Goal: Task Accomplishment & Management: Use online tool/utility

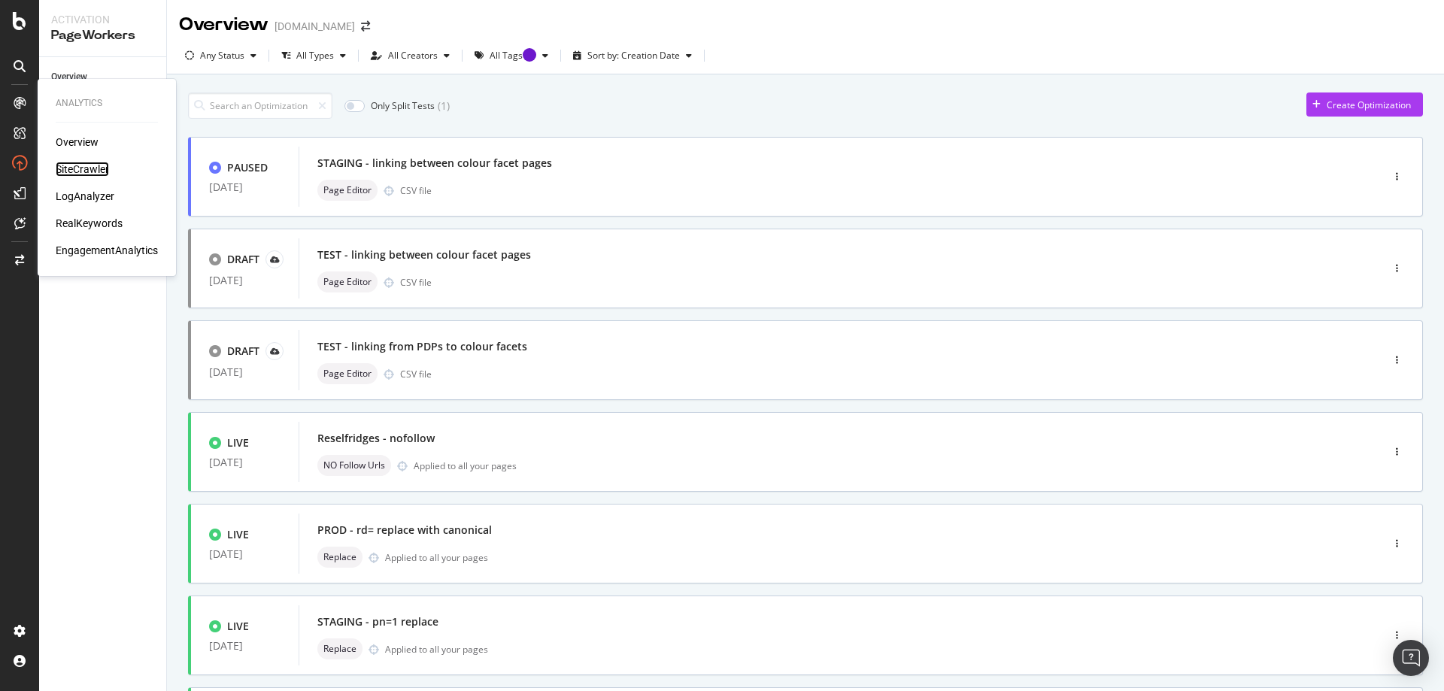
click at [82, 168] on div "SiteCrawler" at bounding box center [82, 169] width 53 height 15
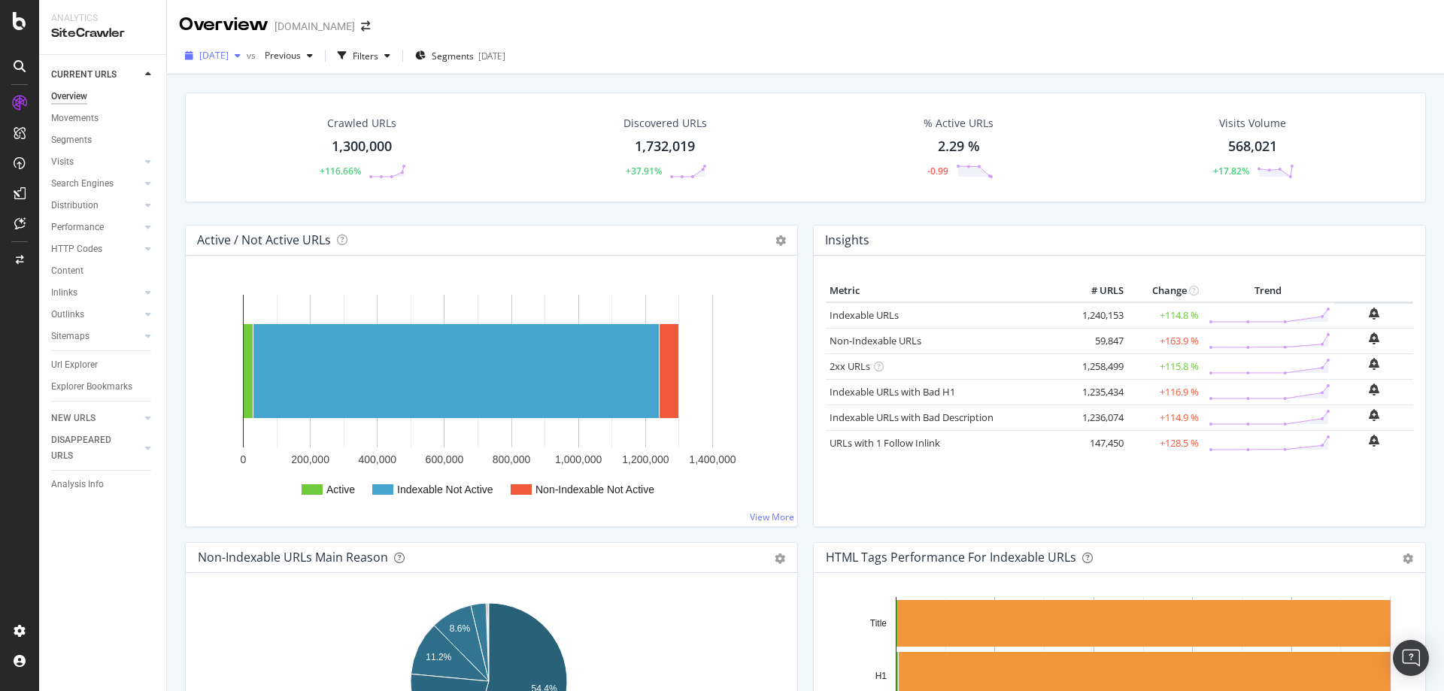
click at [238, 48] on div "[DATE]" at bounding box center [213, 55] width 68 height 23
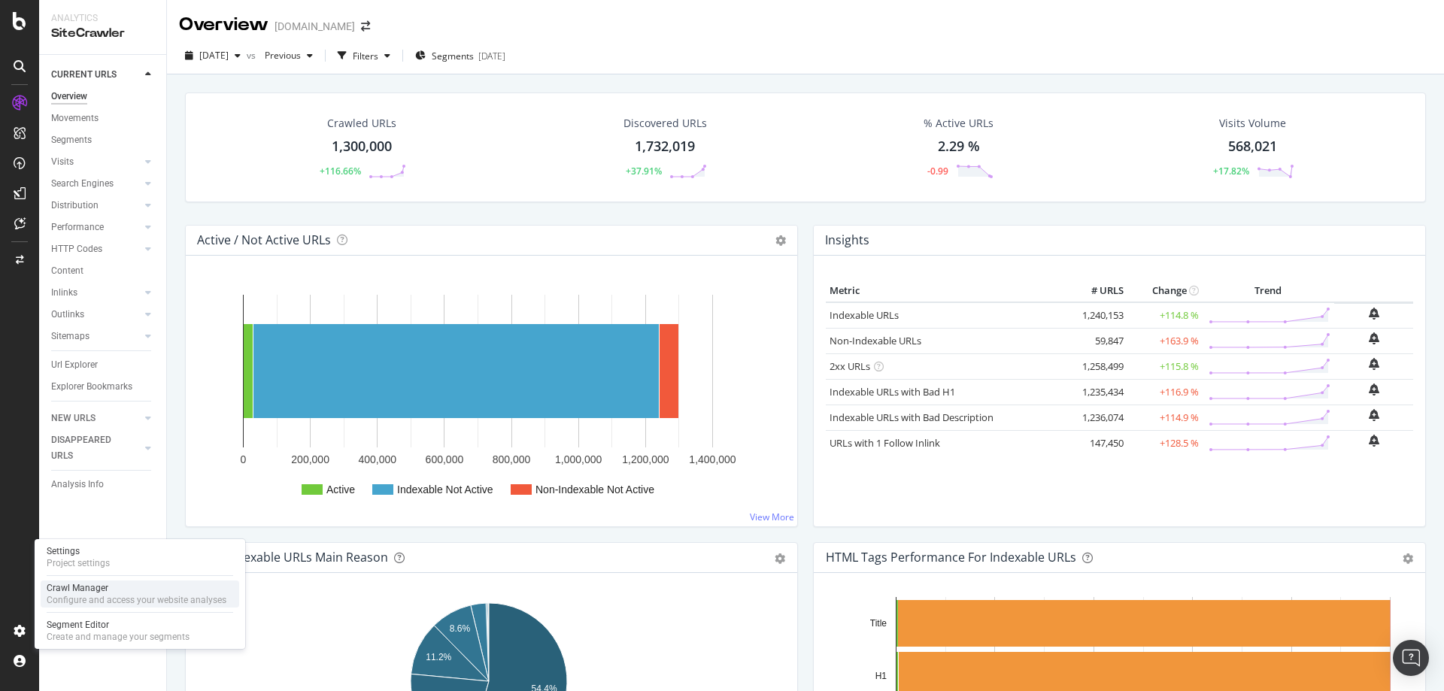
click at [116, 586] on div "Crawl Manager" at bounding box center [137, 588] width 180 height 12
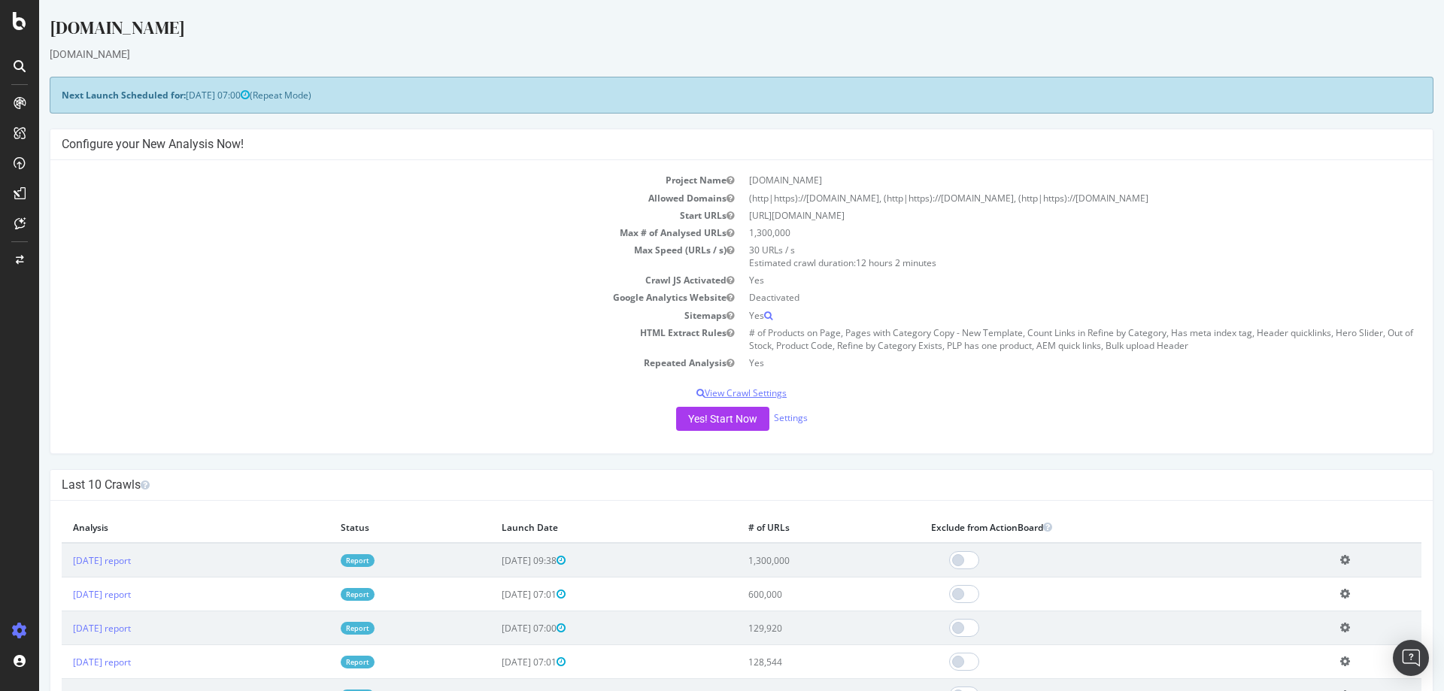
click at [725, 389] on p "View Crawl Settings" at bounding box center [742, 393] width 1360 height 13
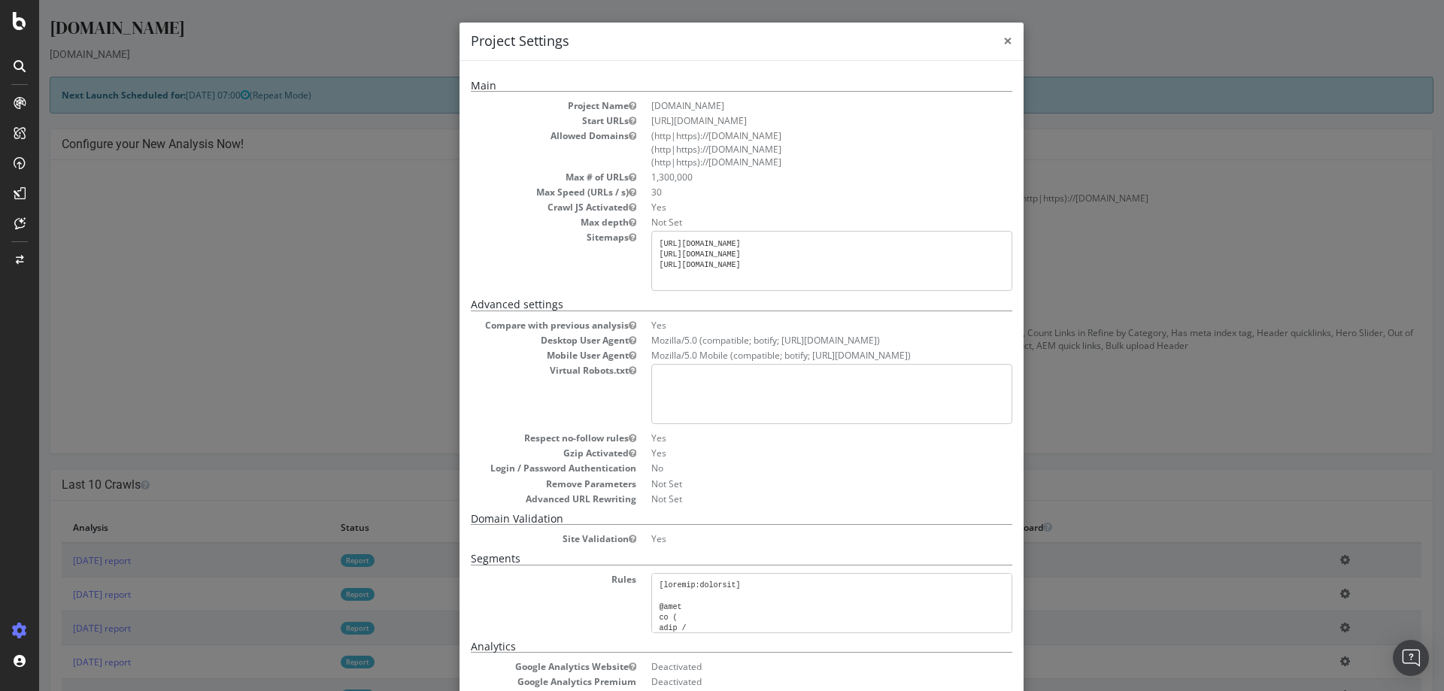
click at [1003, 43] on span "×" at bounding box center [1007, 40] width 9 height 21
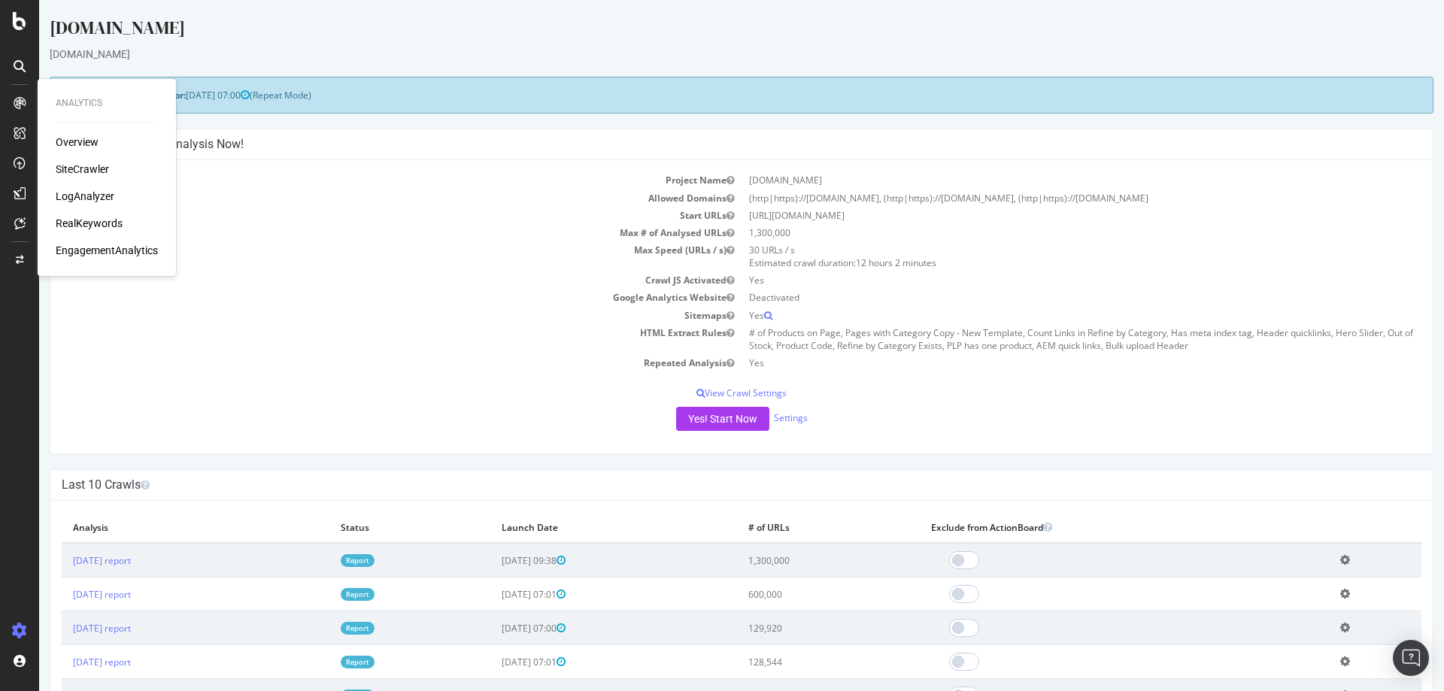
click at [86, 171] on div "SiteCrawler" at bounding box center [82, 169] width 53 height 15
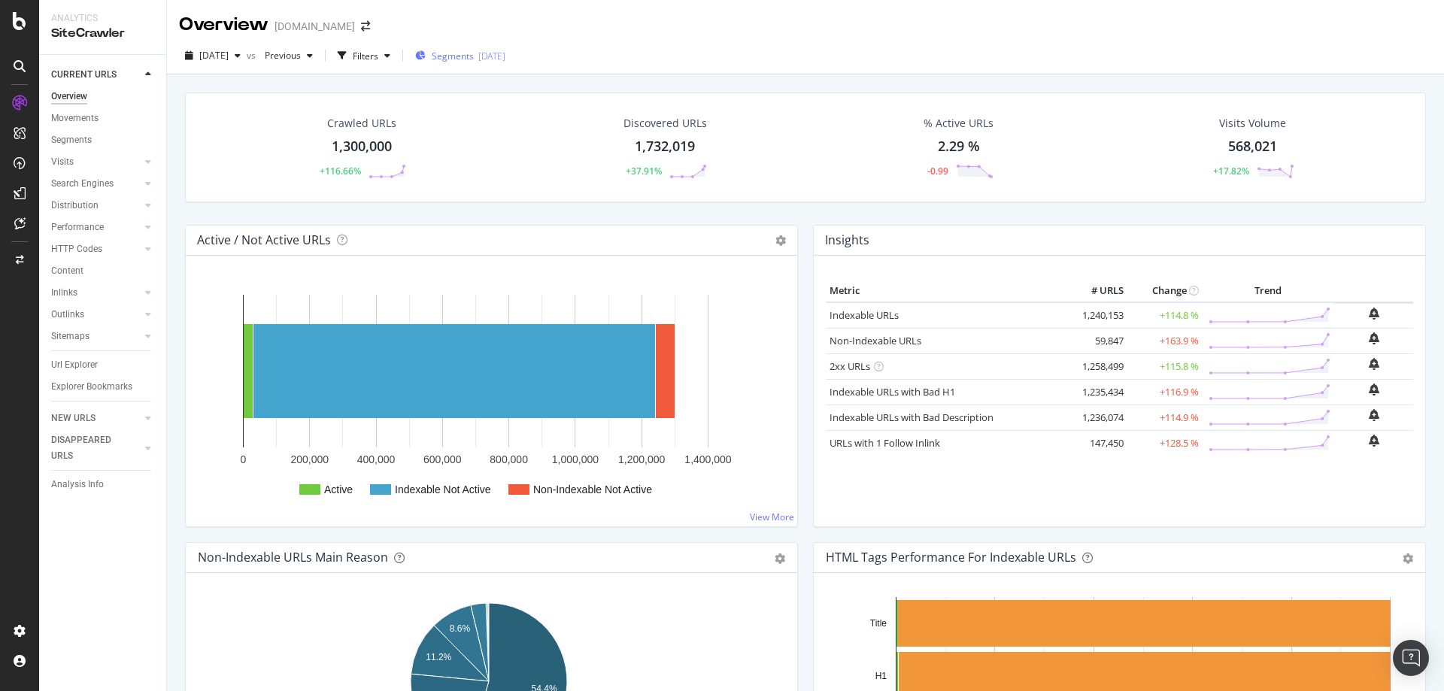
click at [474, 58] on span "Segments" at bounding box center [453, 56] width 42 height 13
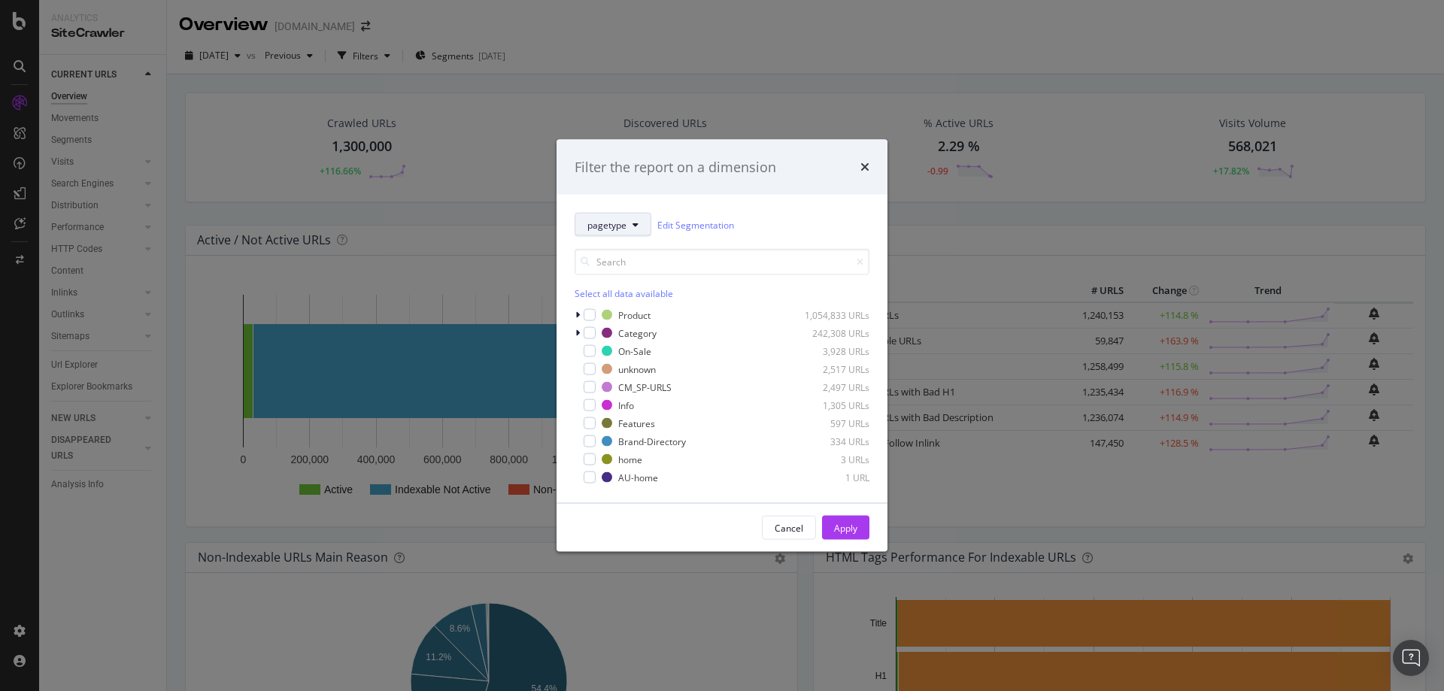
click at [629, 223] on button "pagetype" at bounding box center [613, 225] width 77 height 24
click at [617, 306] on span "Location" at bounding box center [635, 307] width 97 height 14
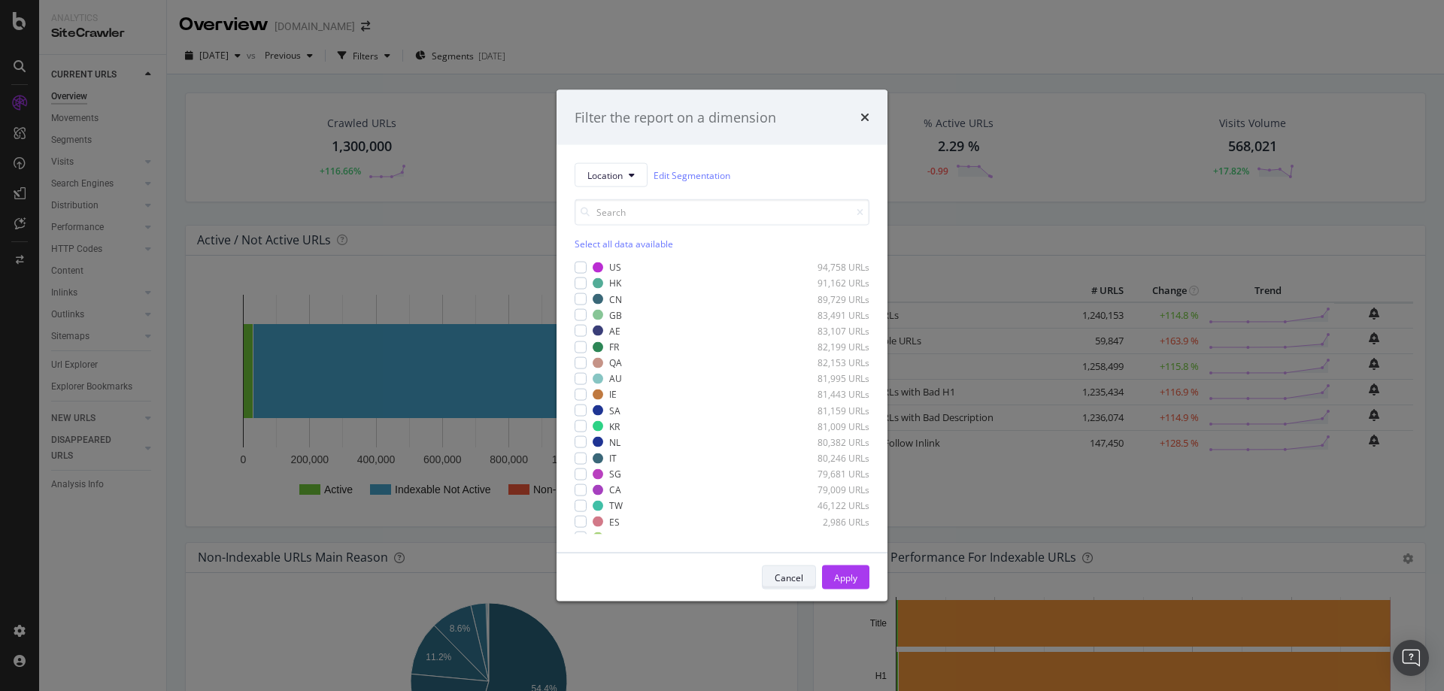
click at [797, 581] on div "Cancel" at bounding box center [789, 577] width 29 height 13
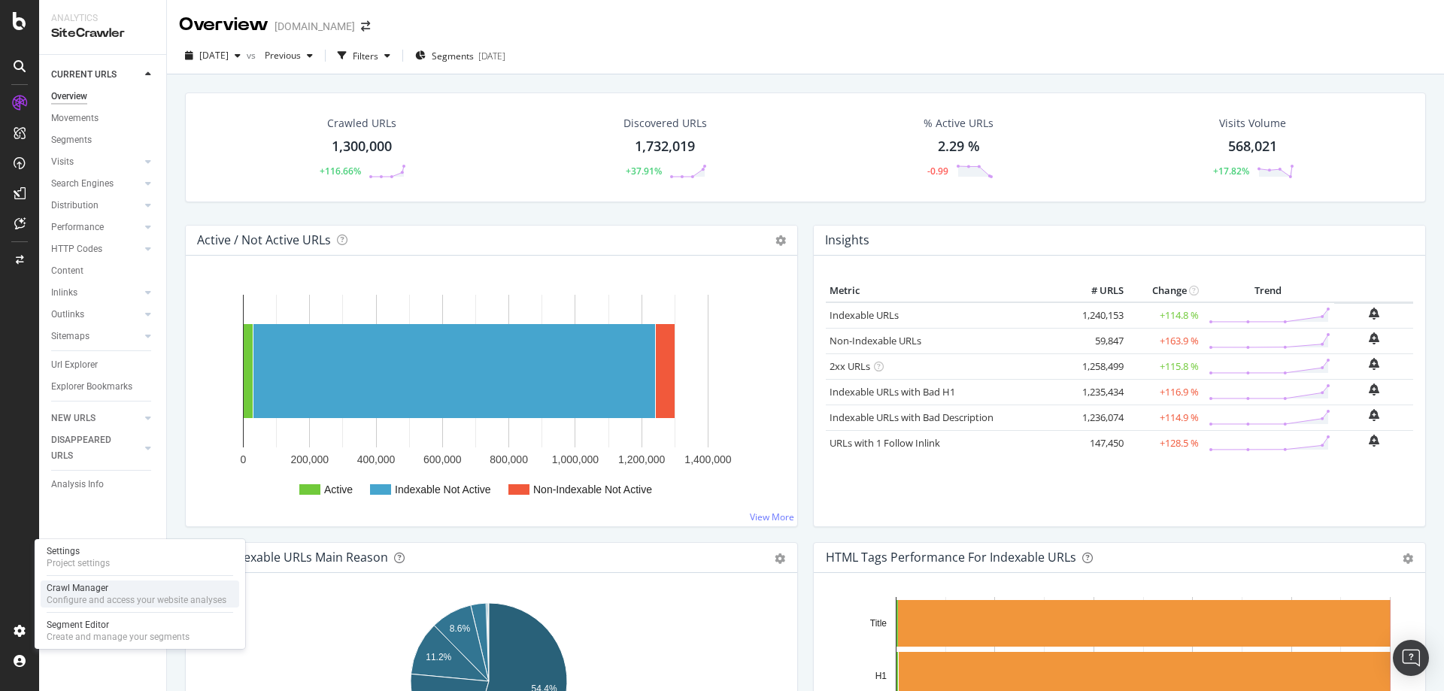
click at [97, 596] on div "Configure and access your website analyses" at bounding box center [137, 600] width 180 height 12
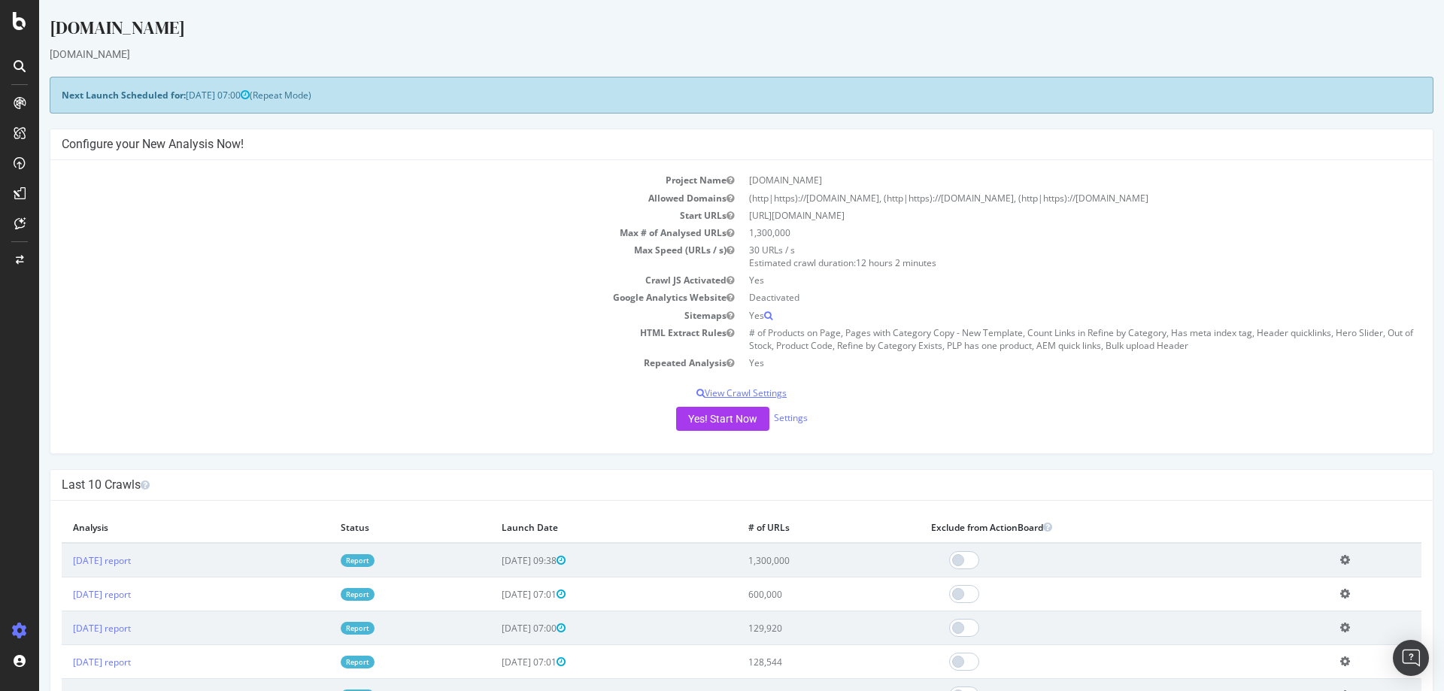
click at [756, 391] on p "View Crawl Settings" at bounding box center [742, 393] width 1360 height 13
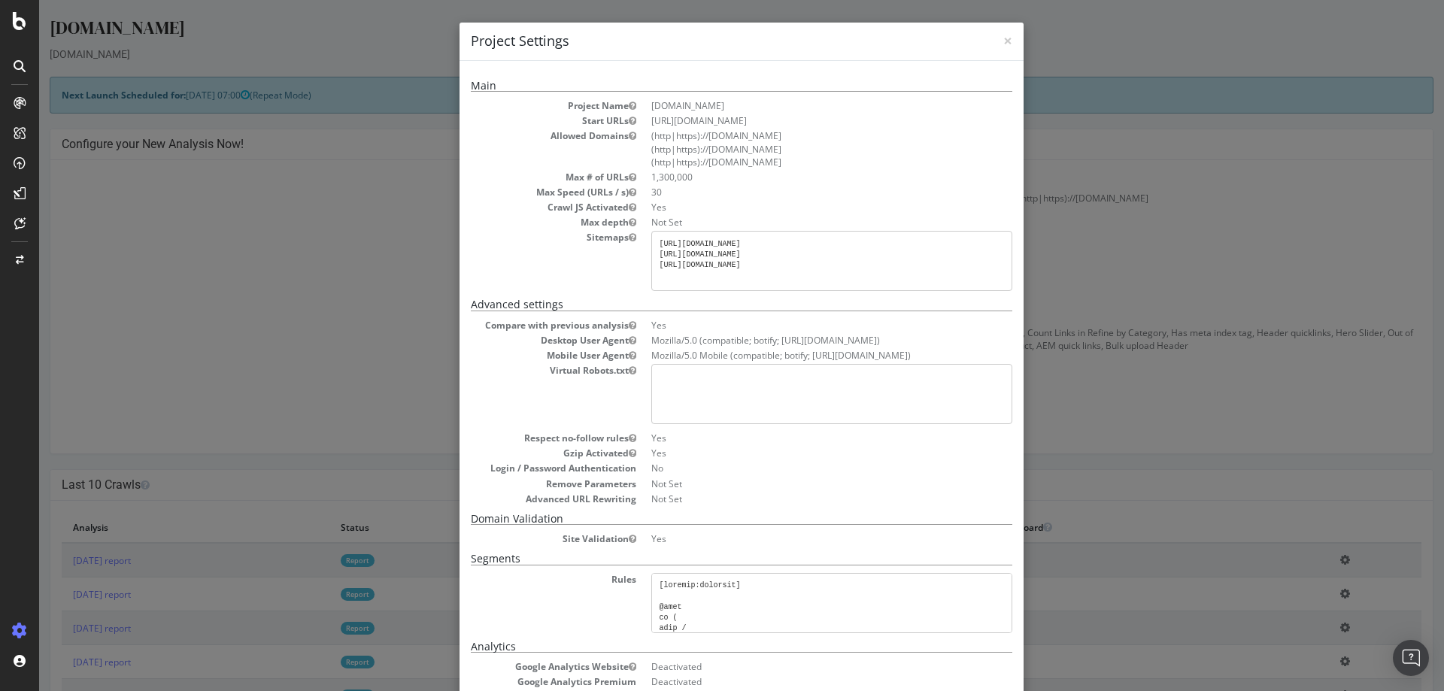
click at [1012, 32] on div "× Close Project Settings" at bounding box center [742, 42] width 564 height 38
click at [1004, 37] on span "×" at bounding box center [1007, 40] width 9 height 21
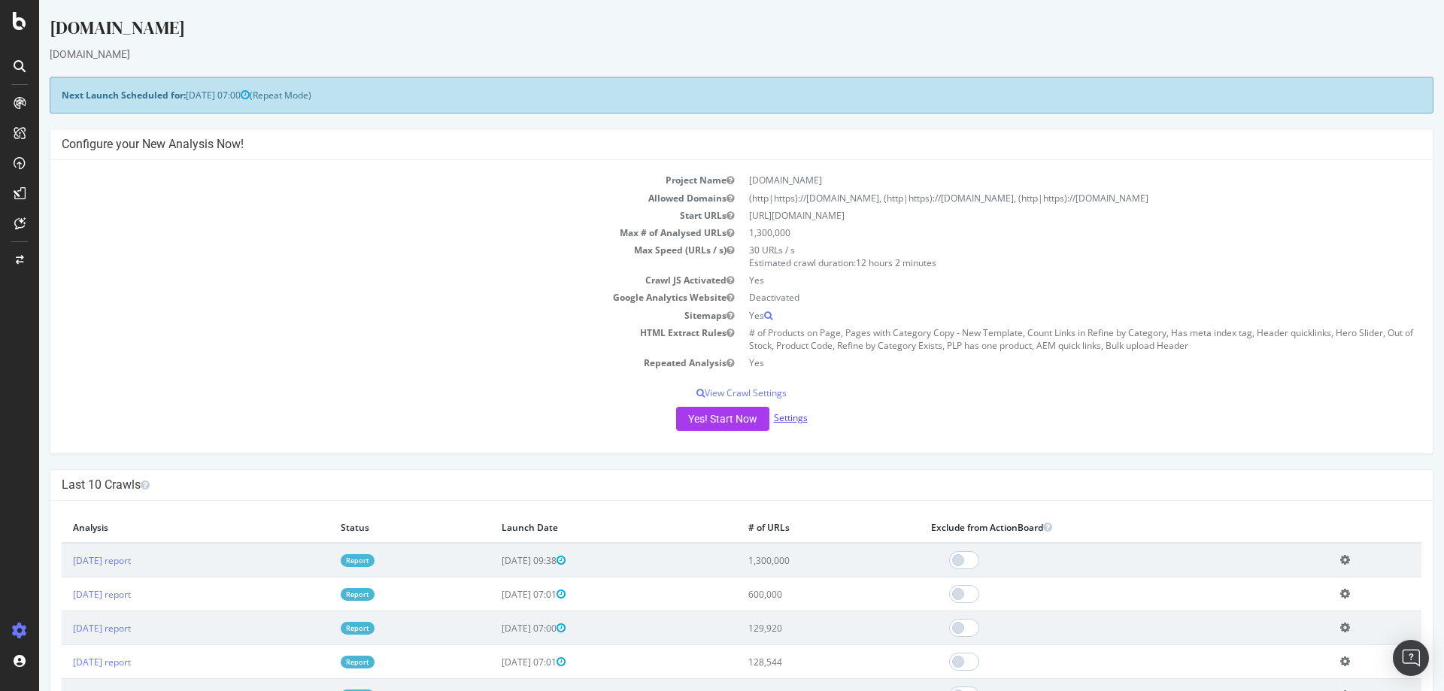
click at [788, 418] on link "Settings" at bounding box center [791, 417] width 34 height 13
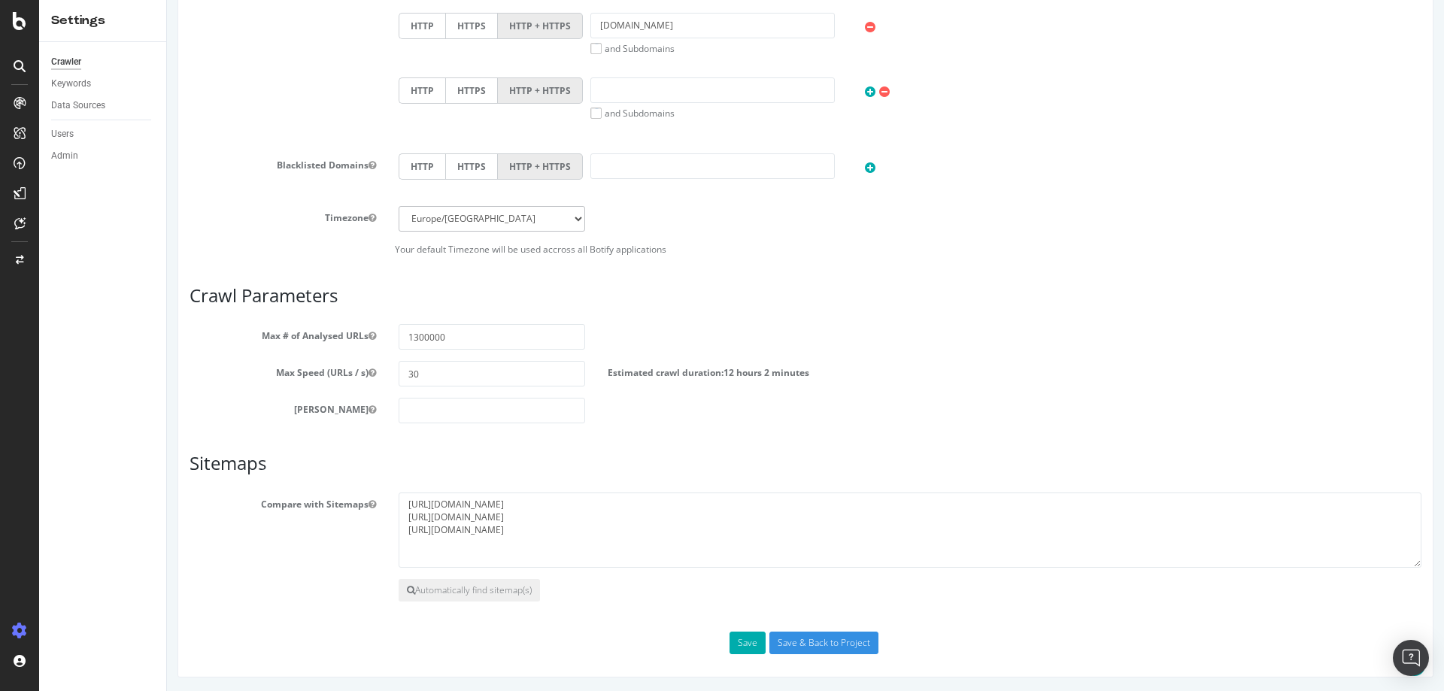
scroll to position [640, 0]
click at [414, 332] on input "1300000" at bounding box center [492, 336] width 187 height 26
click at [413, 334] on input "1000000" at bounding box center [492, 336] width 187 height 26
type input "5000000"
click at [643, 319] on article "Crawl Parameters Max # of Analysed URLs 5000000 Max Speed (URLs / s) 30 Estimat…" at bounding box center [806, 353] width 1232 height 138
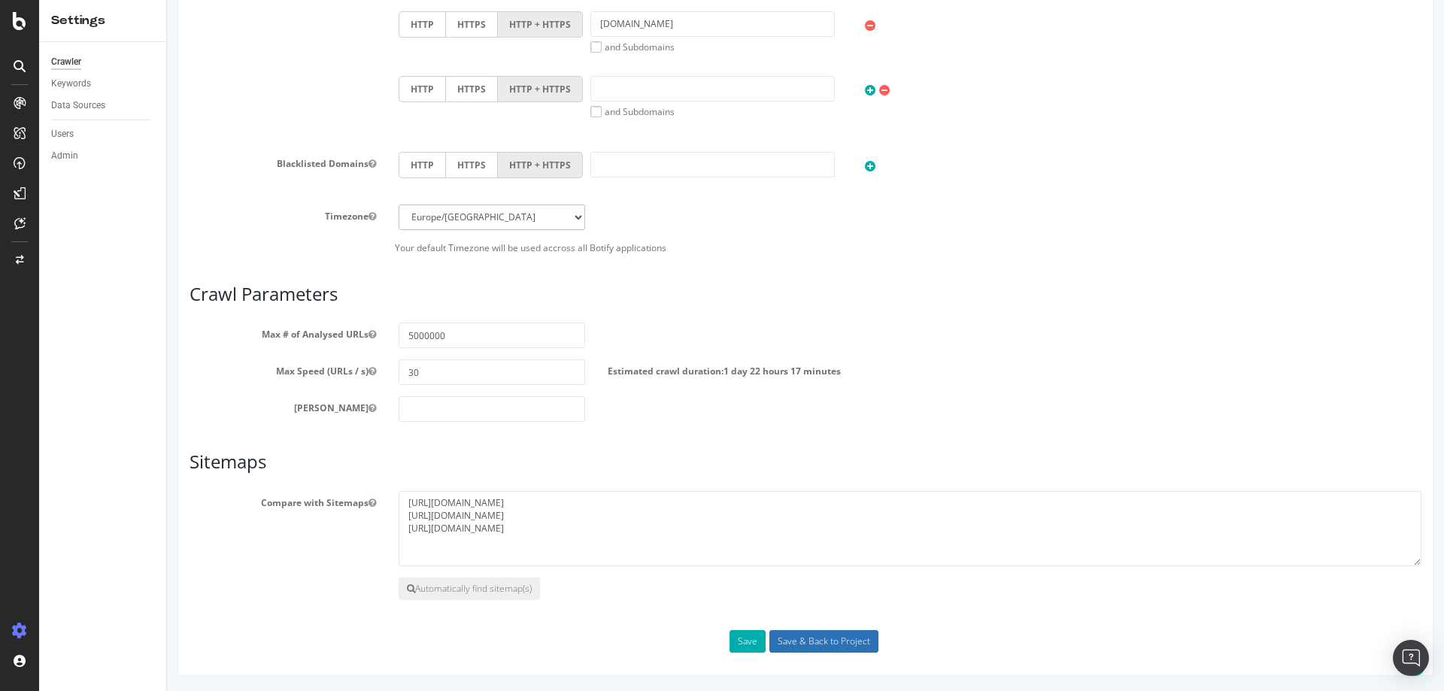
click at [802, 640] on input "Save & Back to Project" at bounding box center [823, 641] width 109 height 23
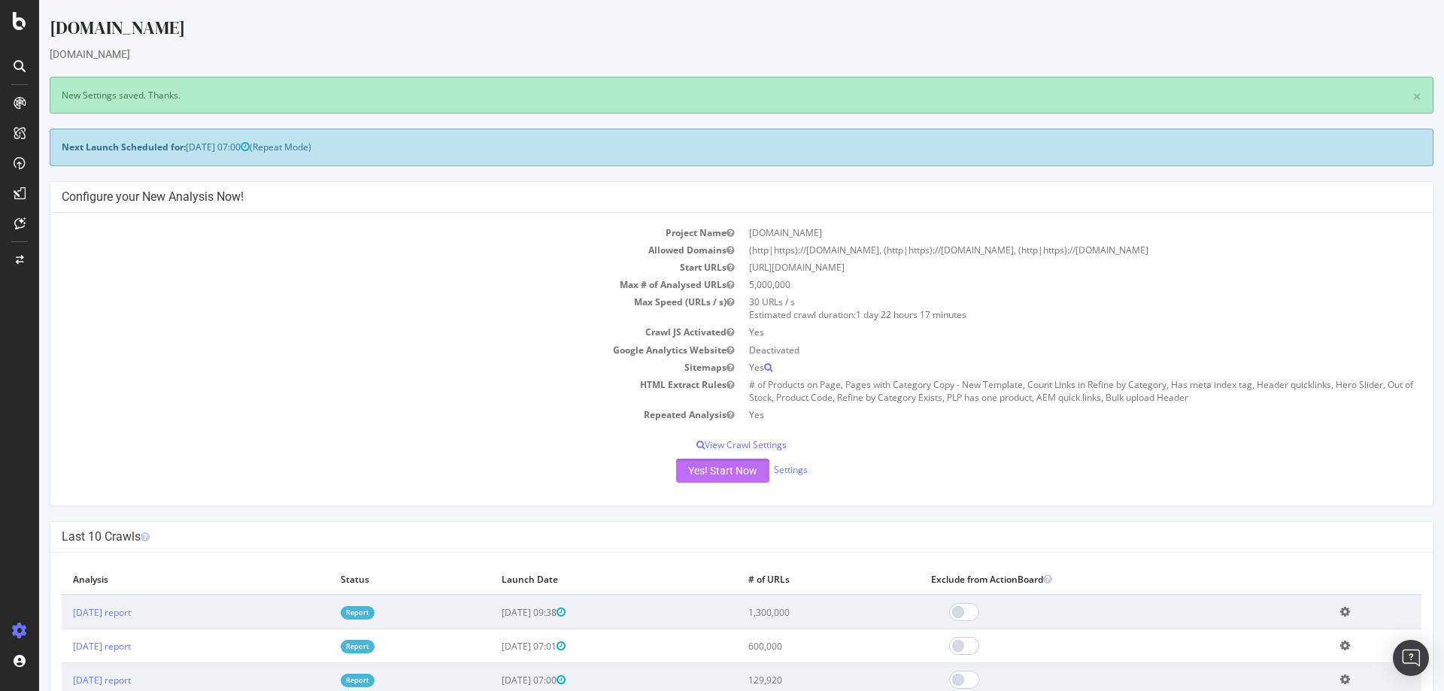
click at [715, 474] on button "Yes! Start Now" at bounding box center [722, 471] width 93 height 24
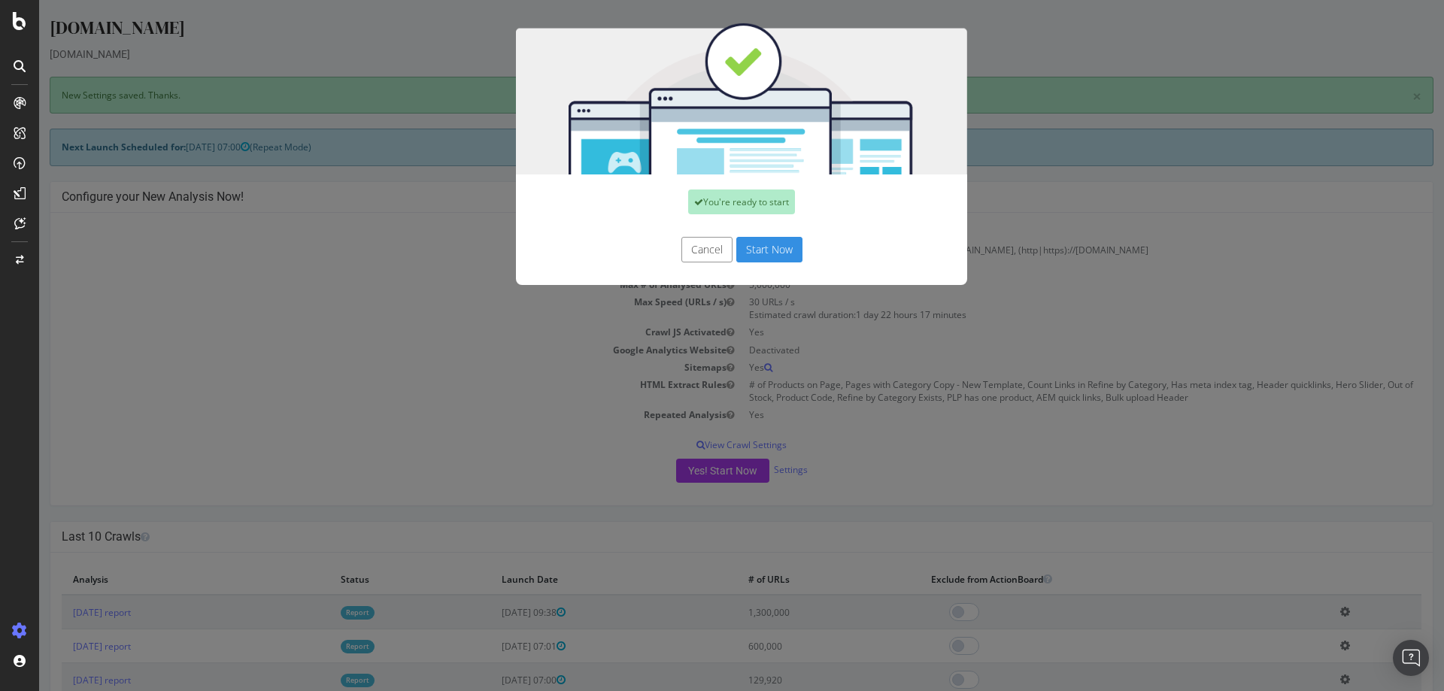
click at [763, 253] on button "Start Now" at bounding box center [769, 250] width 66 height 26
